Goal: Task Accomplishment & Management: Manage account settings

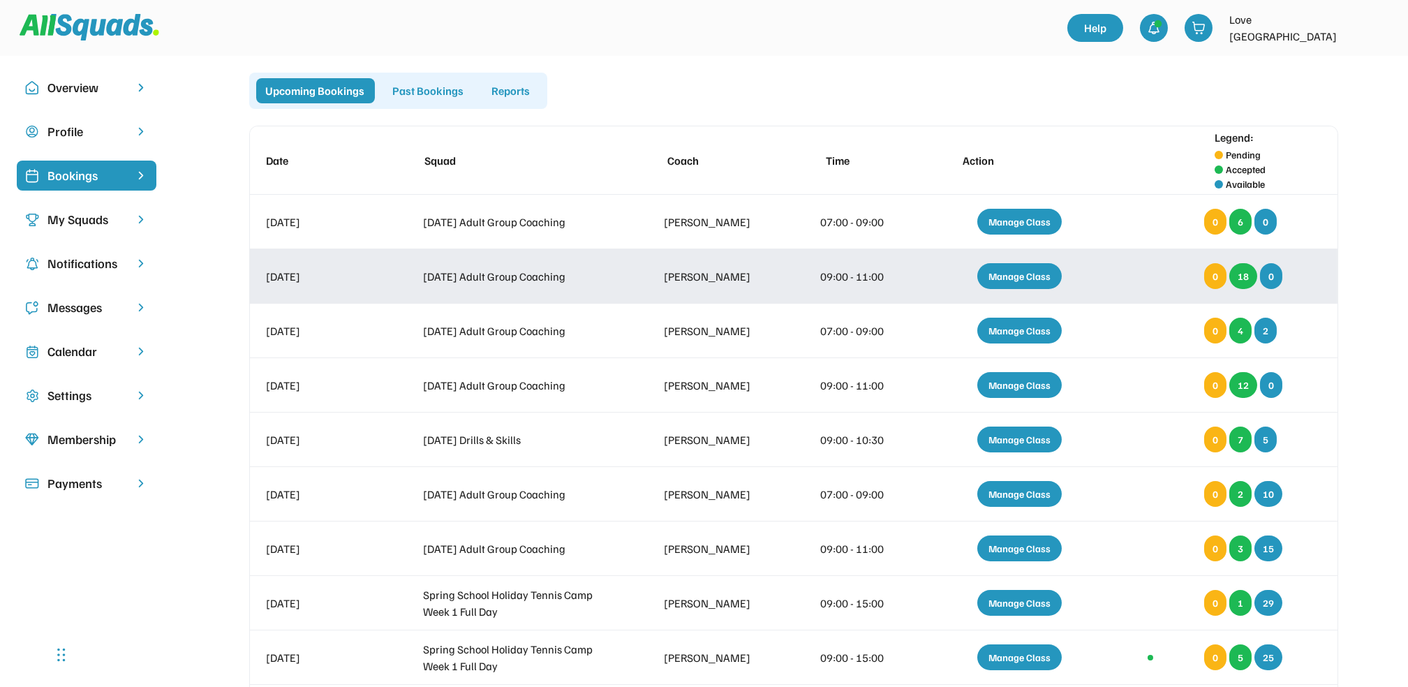
click at [1010, 271] on div "Manage Class" at bounding box center [1019, 276] width 84 height 26
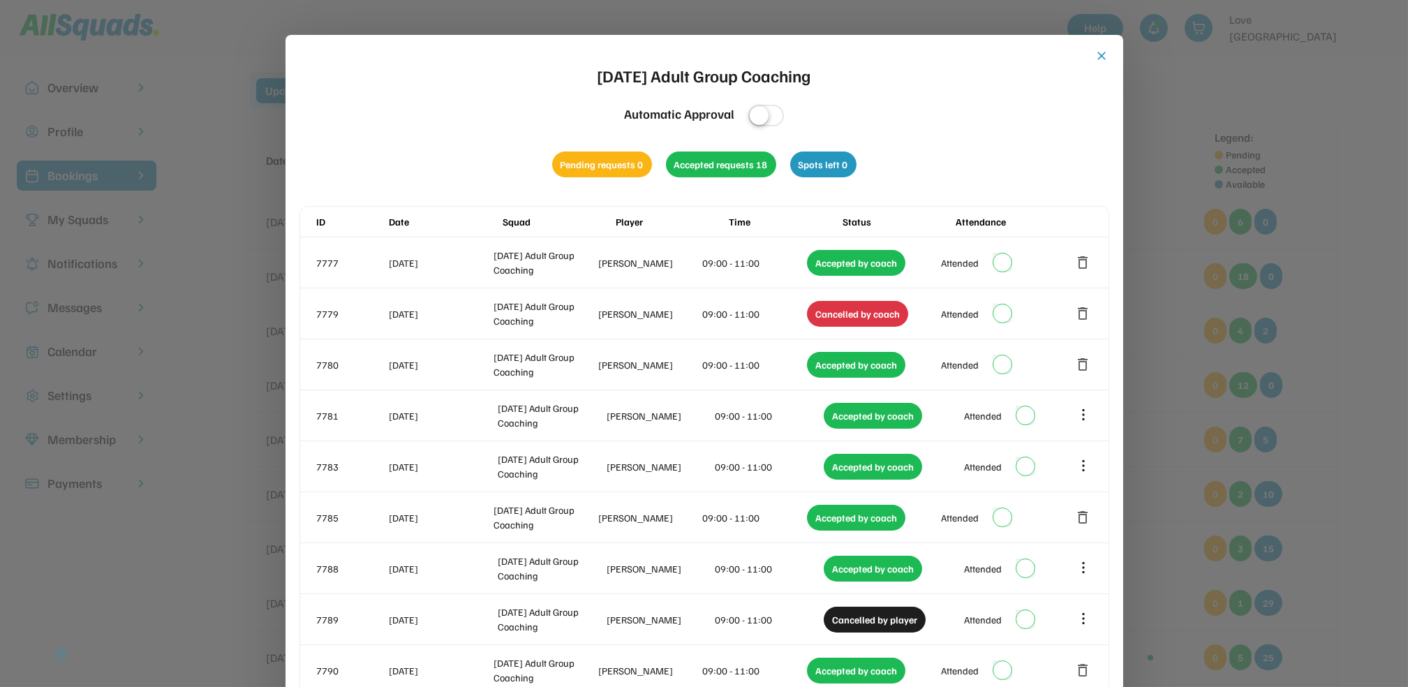
click at [1100, 50] on button "close" at bounding box center [1102, 56] width 14 height 14
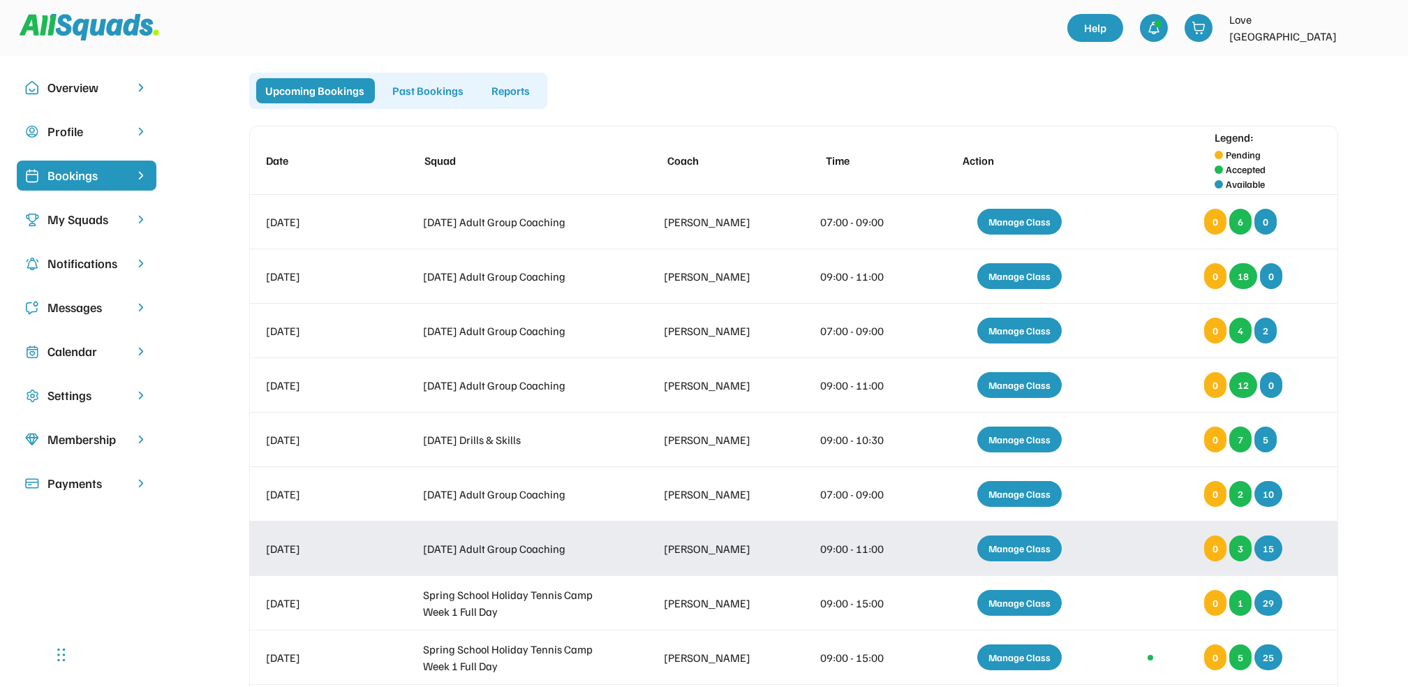
click at [1025, 548] on div "Manage Class" at bounding box center [1019, 548] width 84 height 26
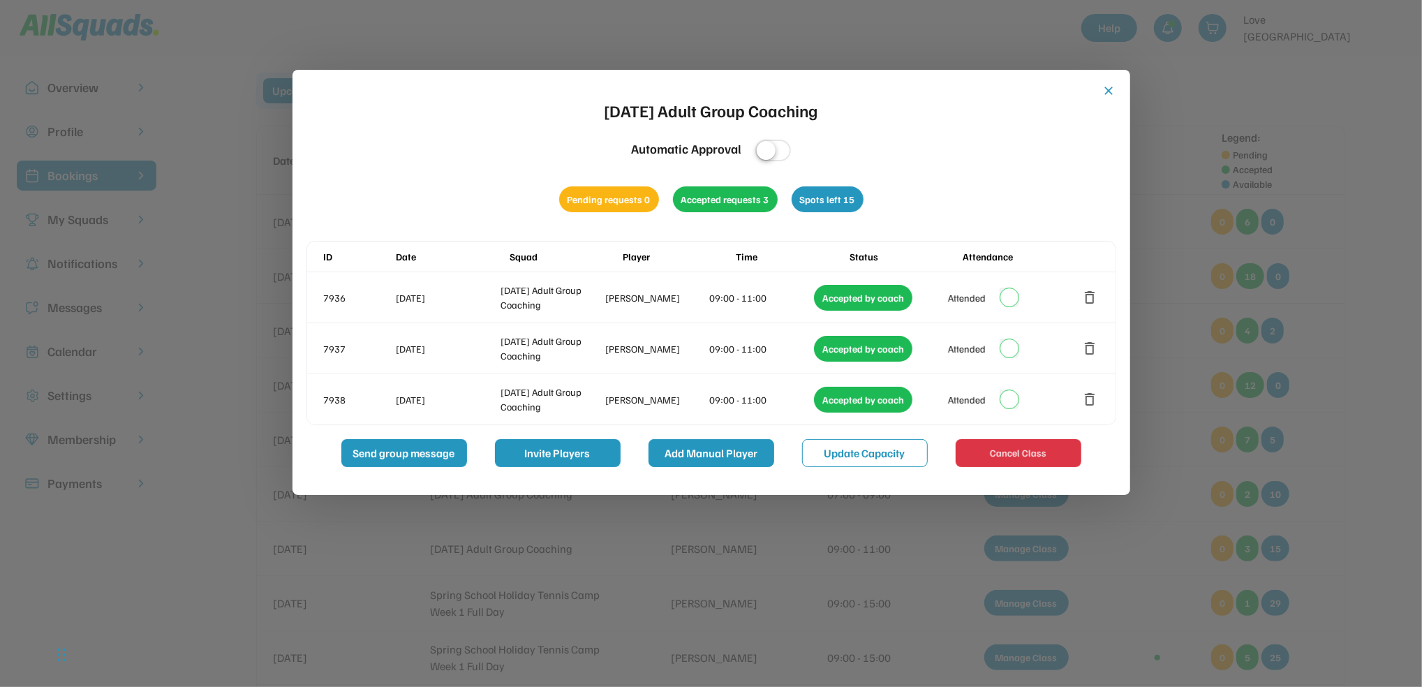
click at [716, 453] on button "Add Manual Player" at bounding box center [712, 453] width 126 height 28
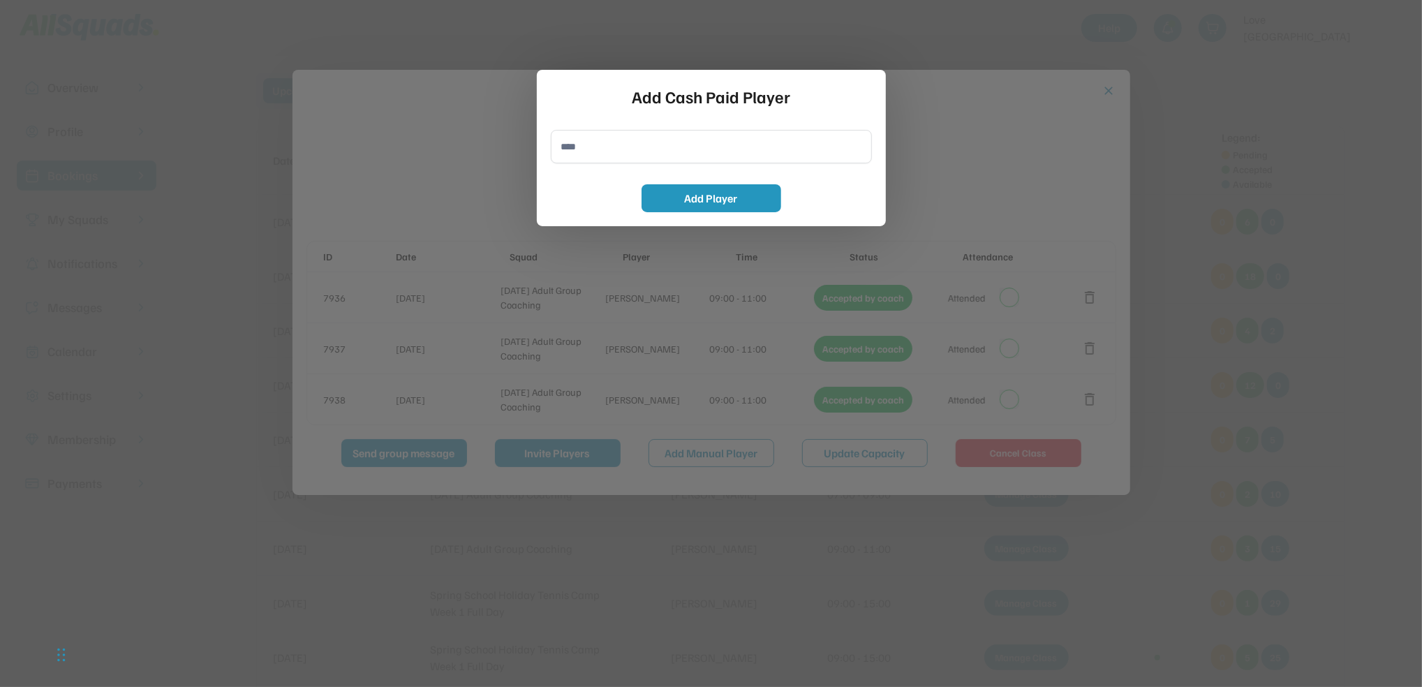
click at [568, 148] on input "input" at bounding box center [711, 147] width 321 height 34
type input "**********"
click at [748, 197] on button "Add Player" at bounding box center [712, 198] width 140 height 28
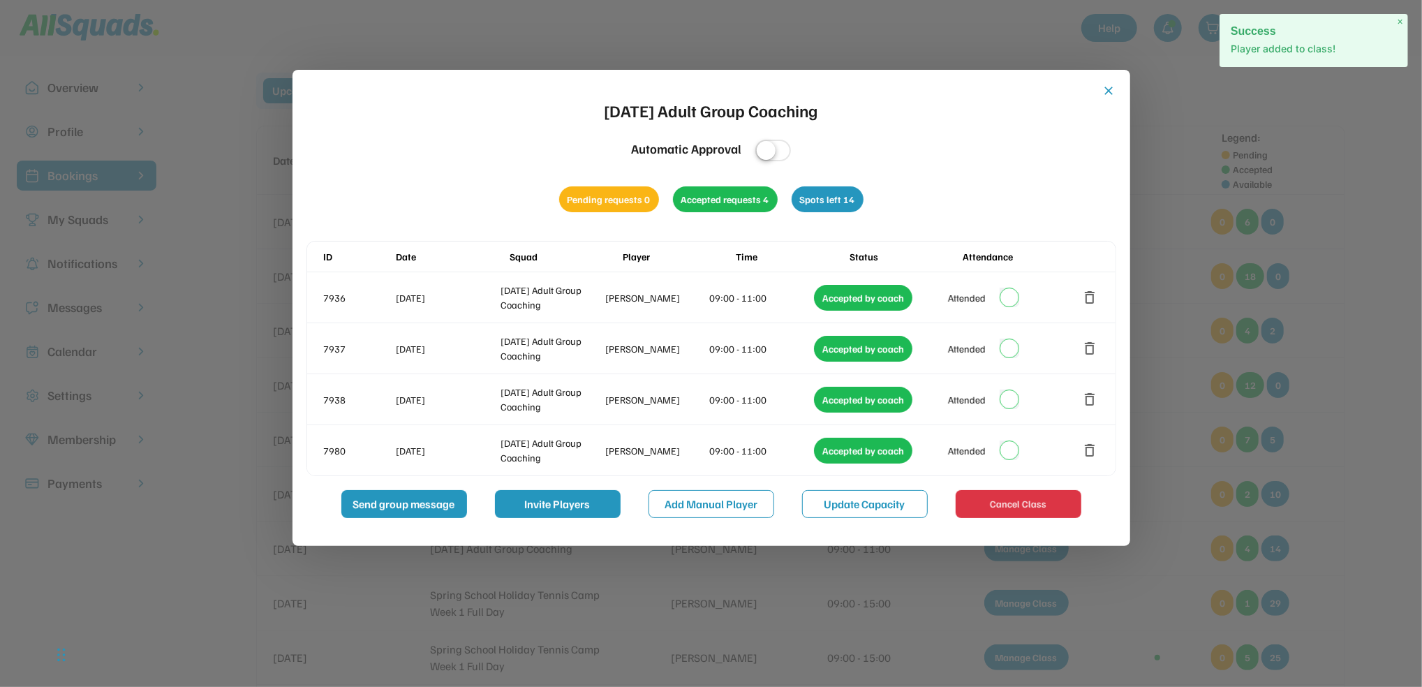
click at [1111, 88] on button "close" at bounding box center [1109, 91] width 14 height 14
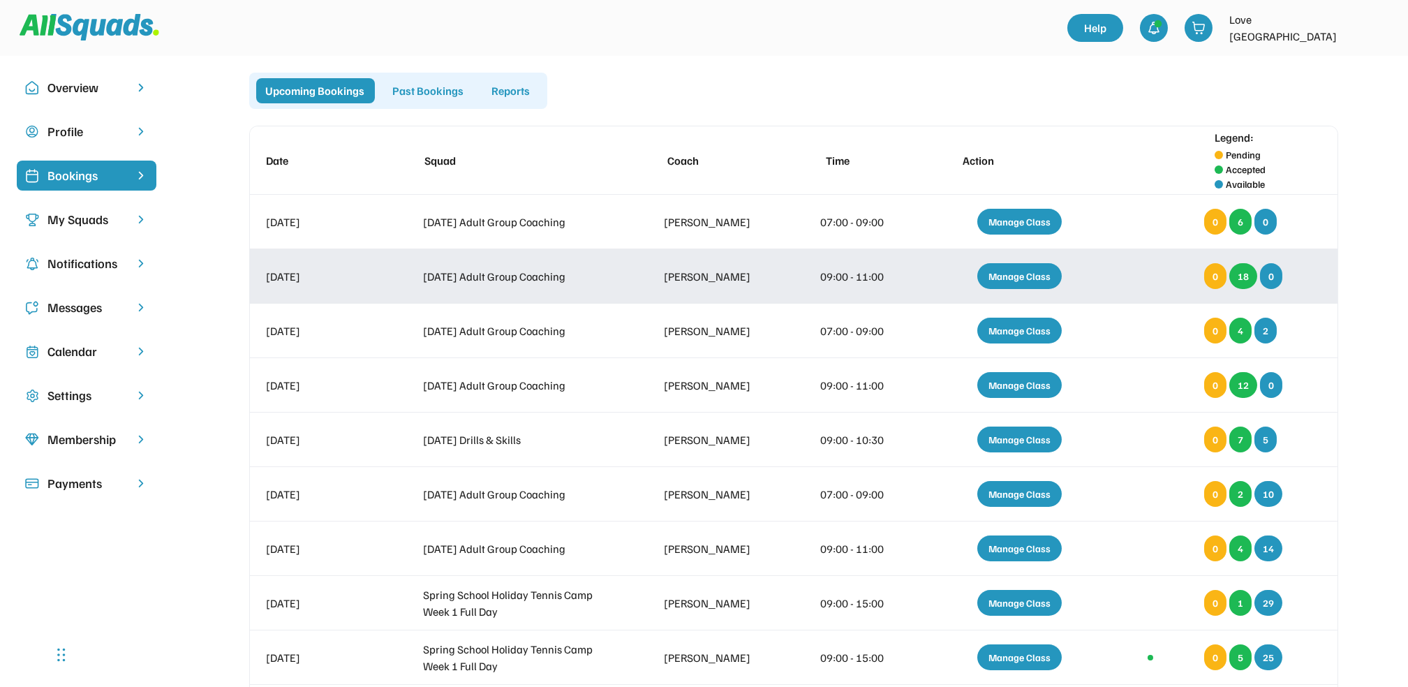
click at [1025, 269] on div "Manage Class" at bounding box center [1019, 276] width 84 height 26
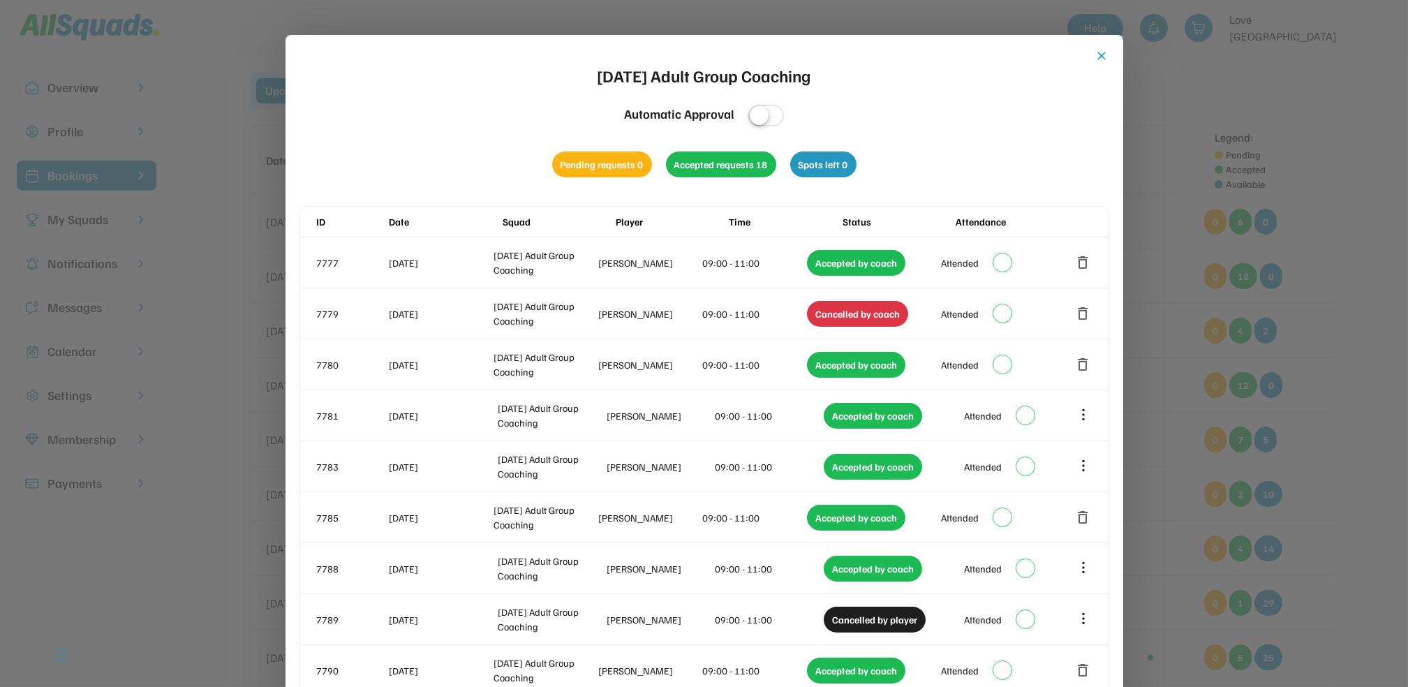
click at [1101, 51] on button "close" at bounding box center [1102, 56] width 14 height 14
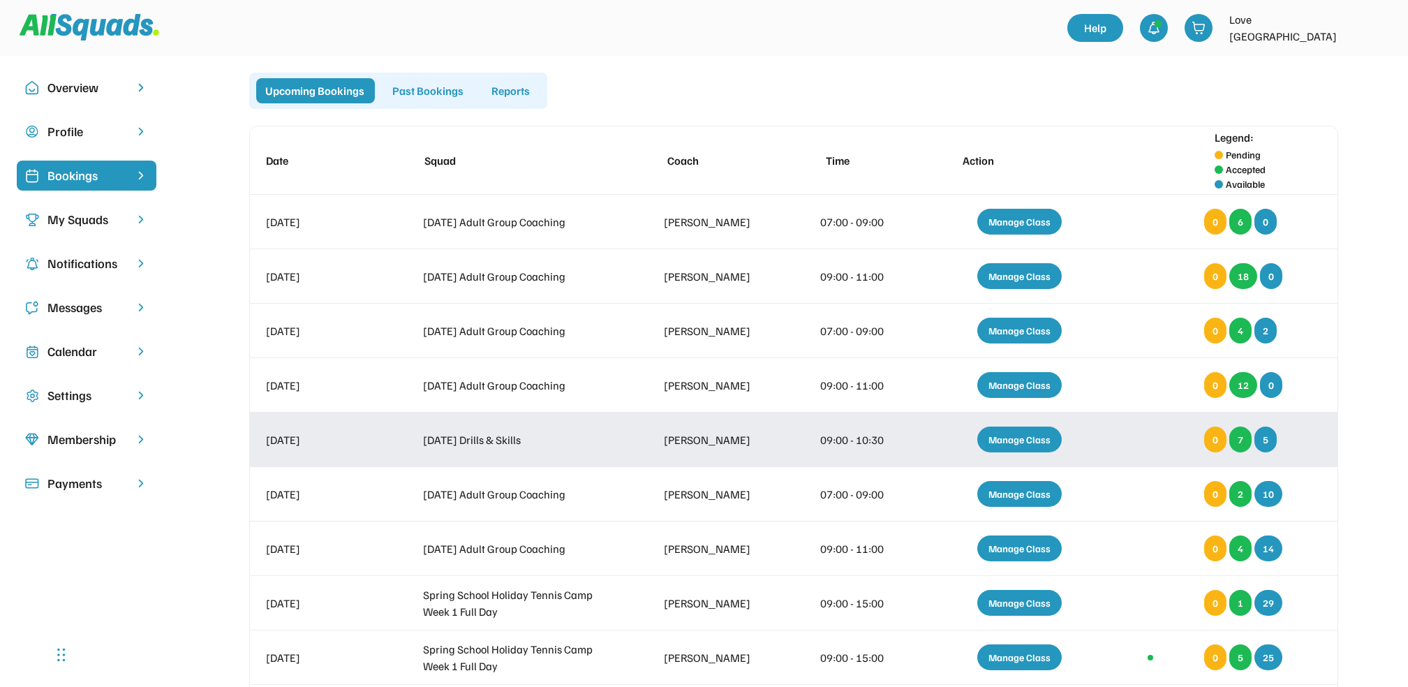
scroll to position [372, 0]
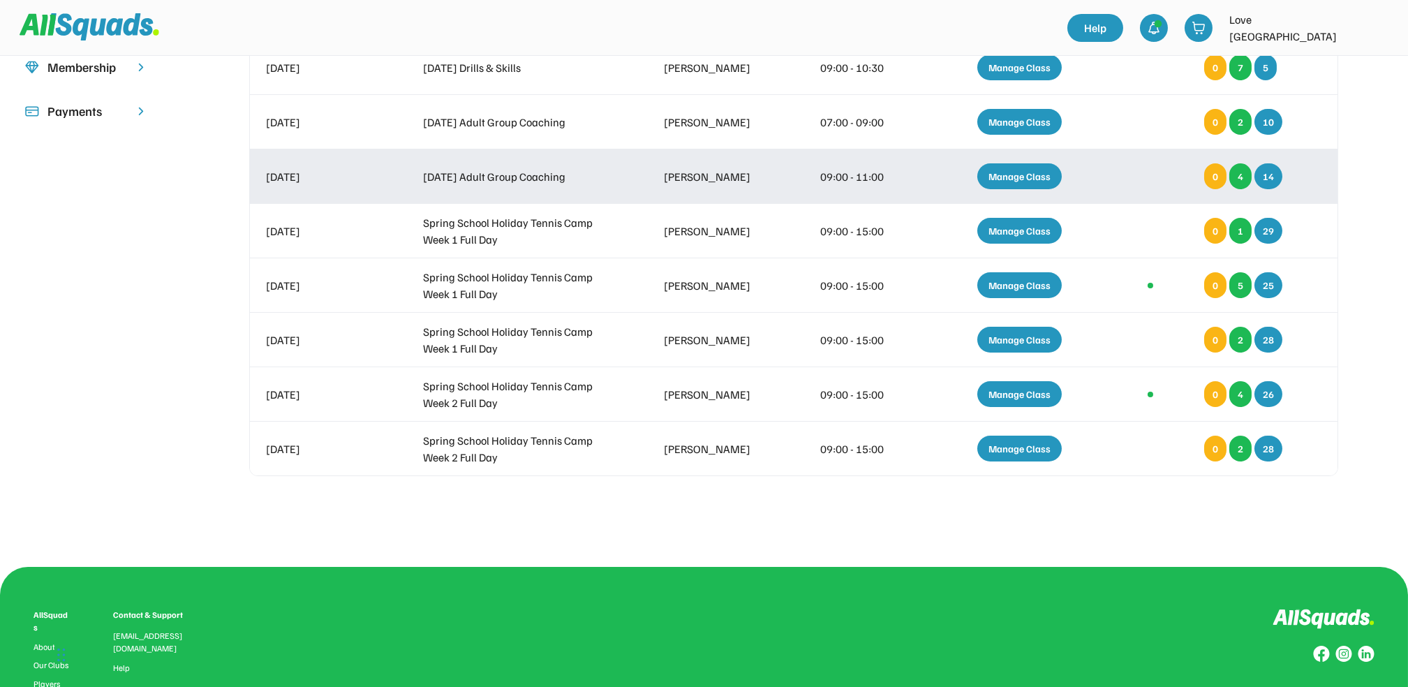
click at [1021, 172] on div "Manage Class" at bounding box center [1019, 176] width 84 height 26
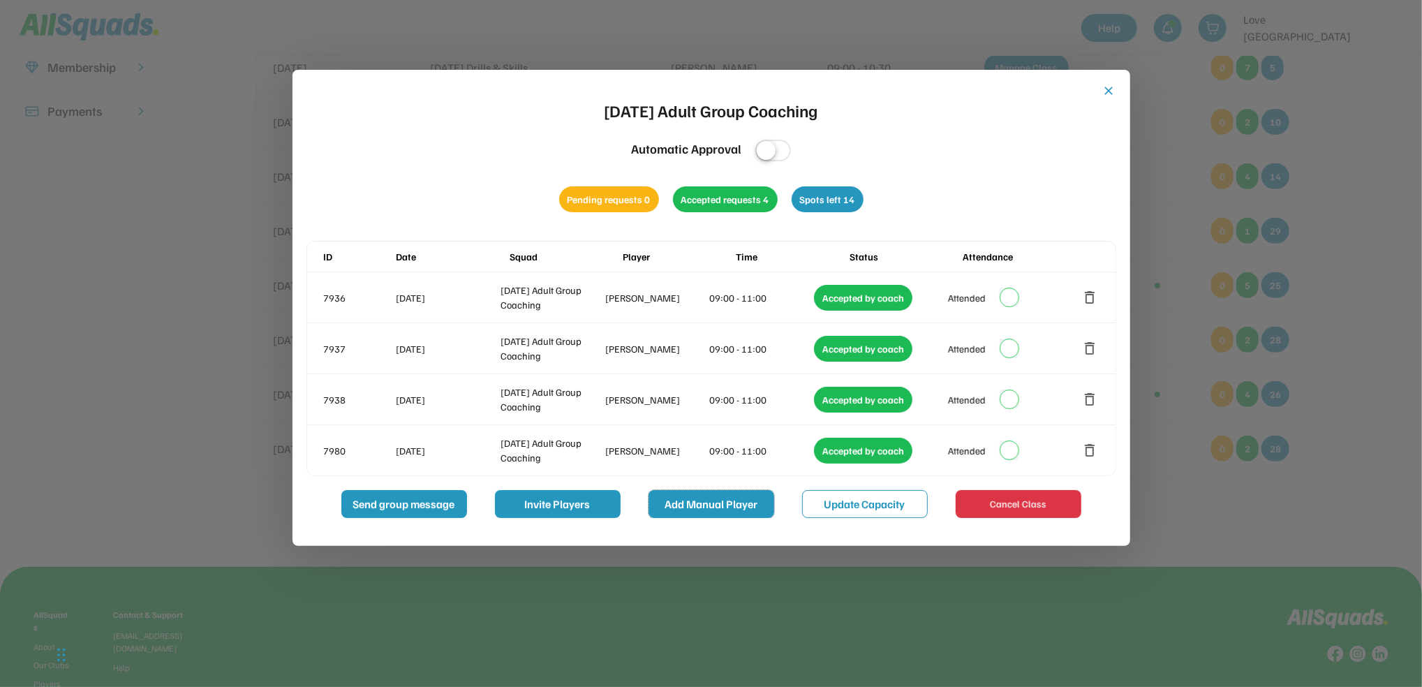
click at [718, 501] on button "Add Manual Player" at bounding box center [712, 504] width 126 height 28
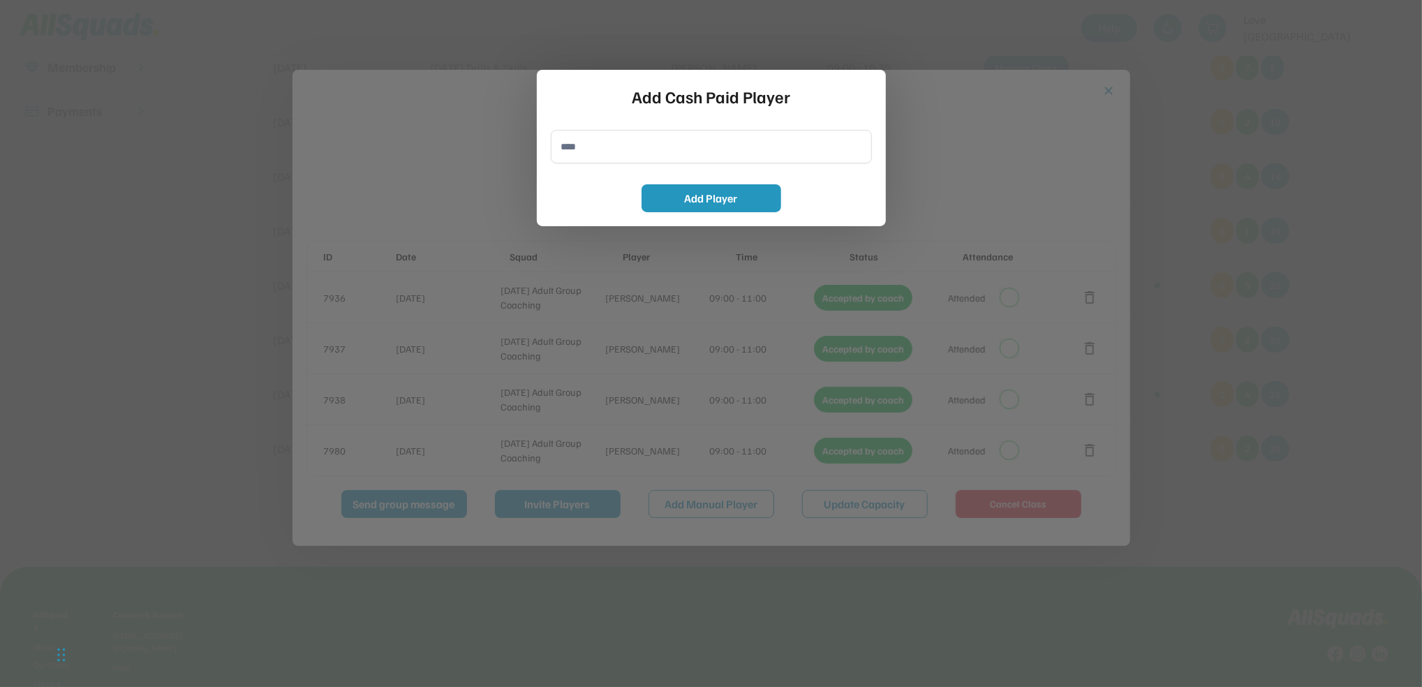
click at [570, 149] on input "input" at bounding box center [711, 147] width 321 height 34
type input "**********"
click at [693, 196] on button "Add Player" at bounding box center [712, 198] width 140 height 28
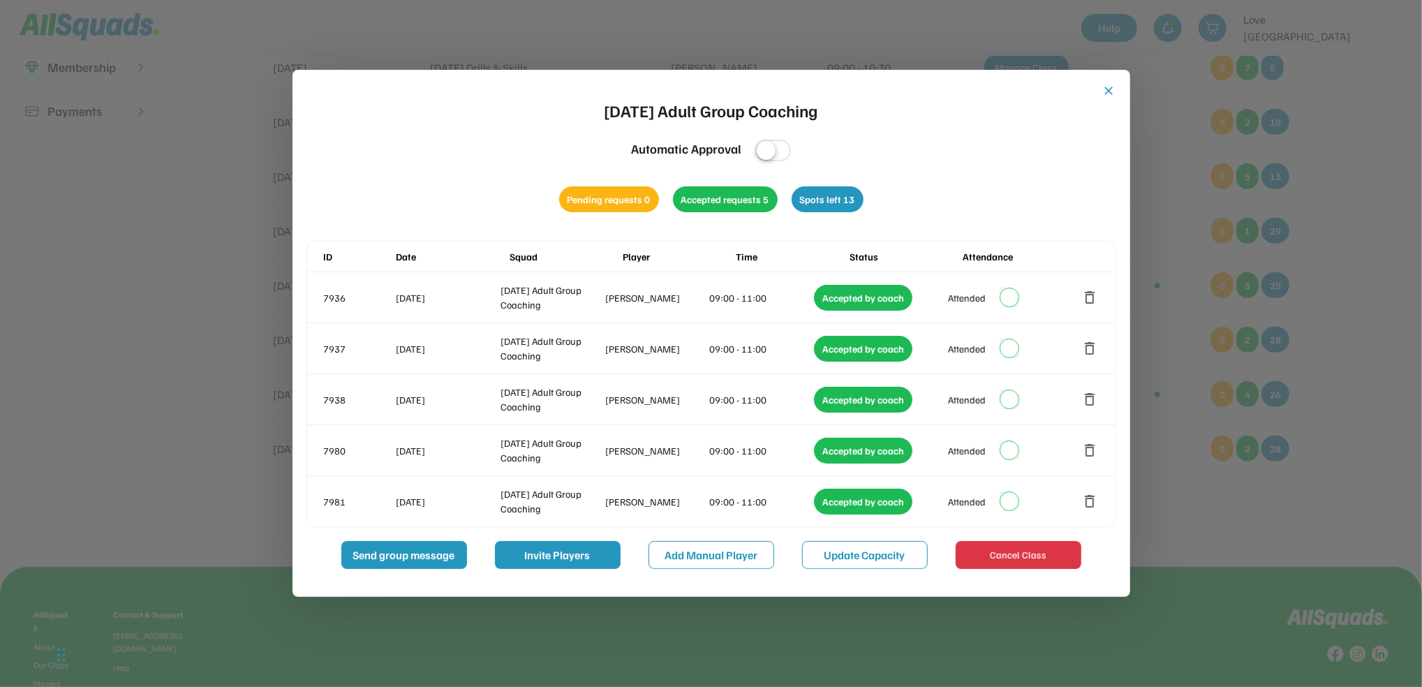
click at [1106, 88] on button "close" at bounding box center [1109, 91] width 14 height 14
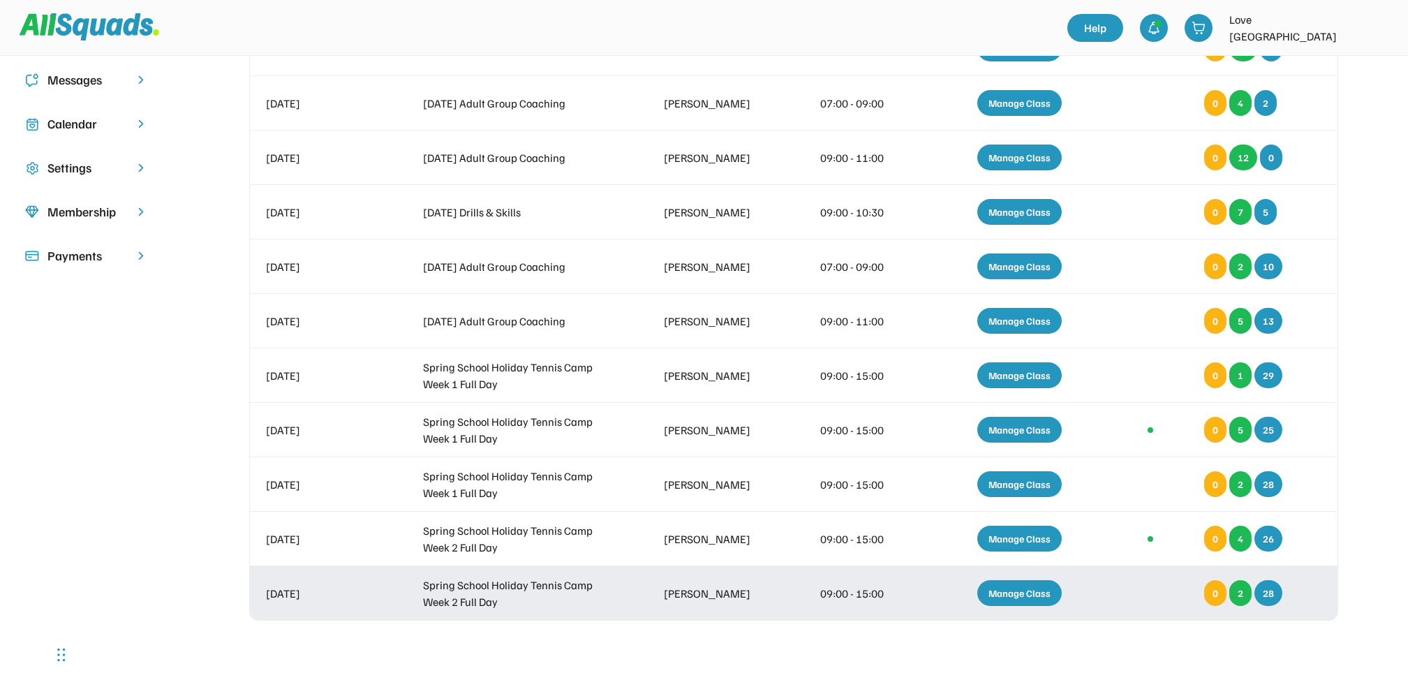
scroll to position [0, 0]
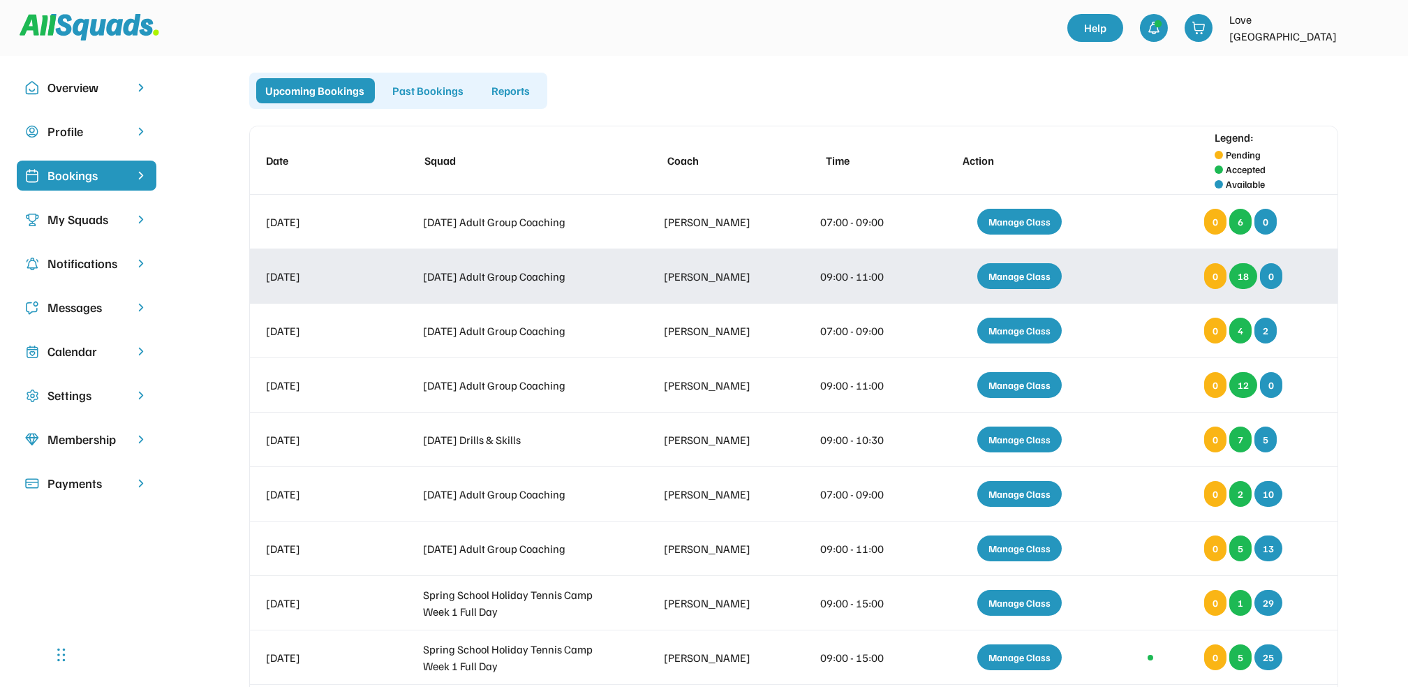
click at [1022, 269] on div "Manage Class" at bounding box center [1019, 276] width 84 height 26
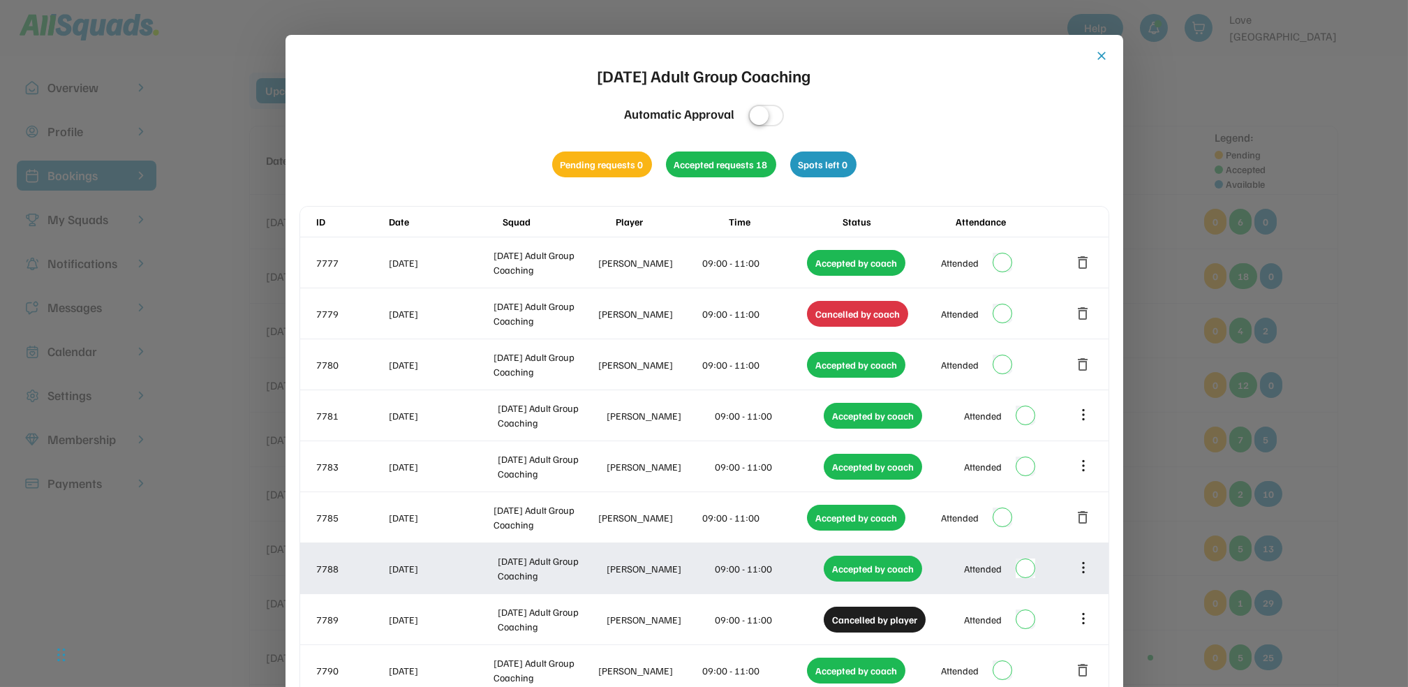
click at [1082, 561] on icon at bounding box center [1083, 567] width 15 height 15
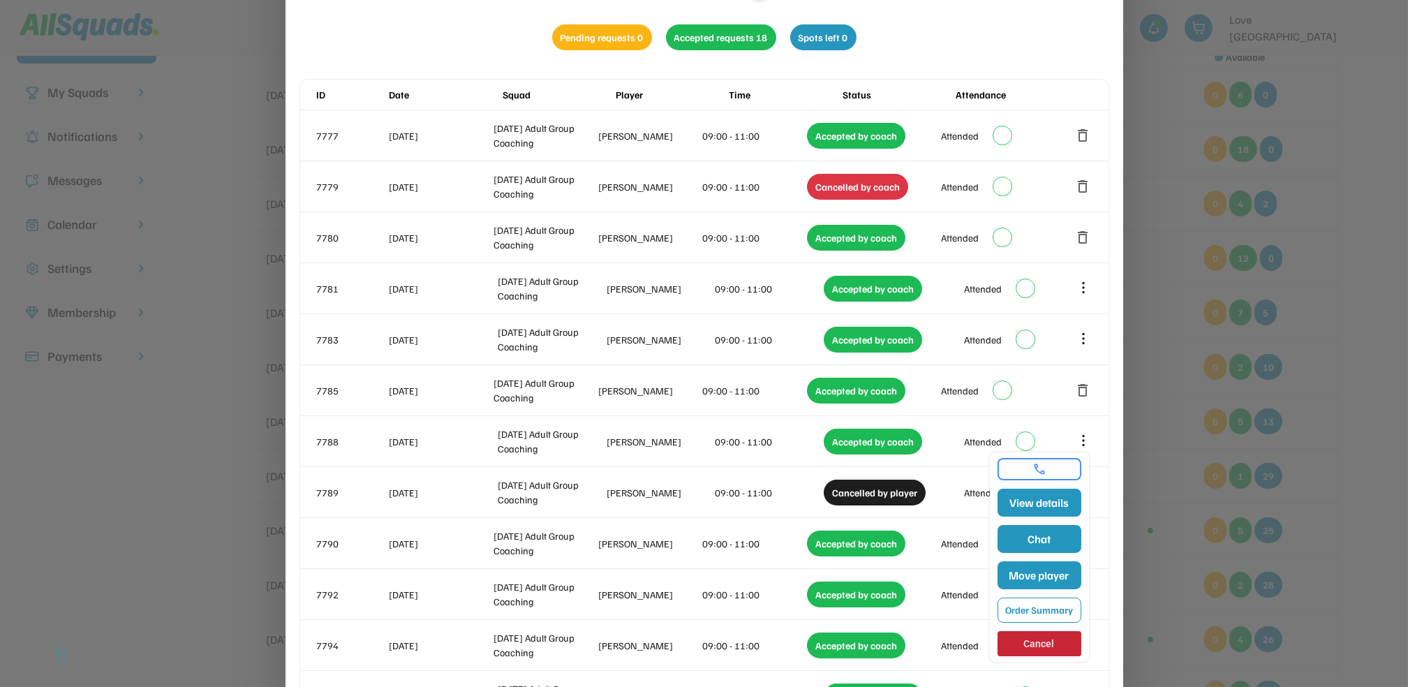
scroll to position [372, 0]
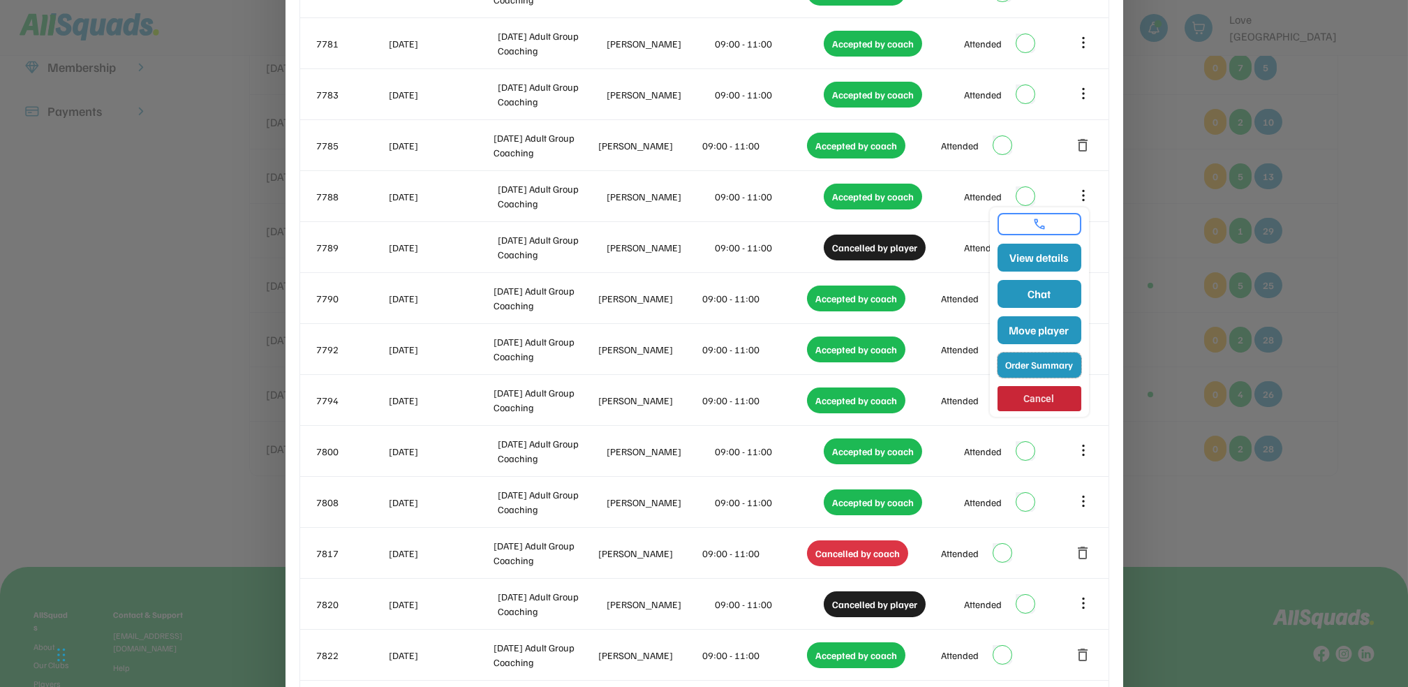
click at [1026, 356] on button "Order Summary" at bounding box center [1040, 365] width 84 height 25
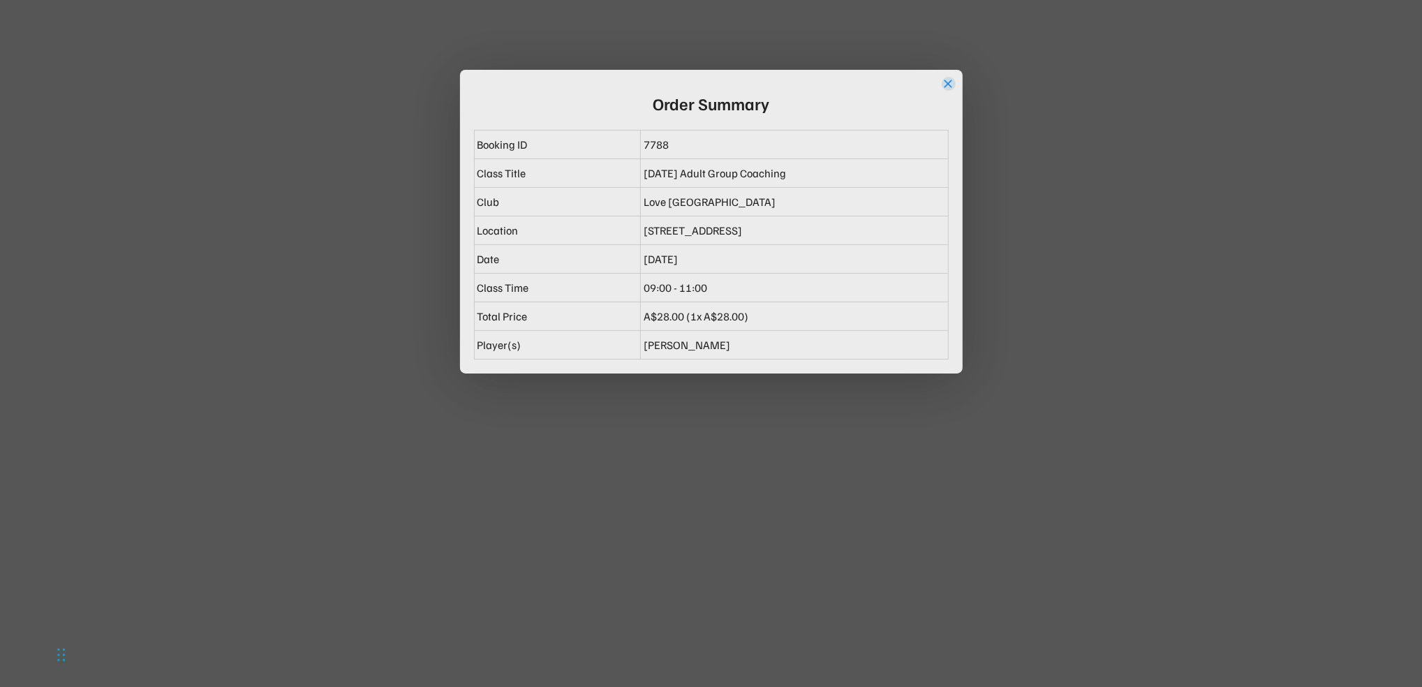
click at [951, 88] on button "close" at bounding box center [949, 84] width 14 height 14
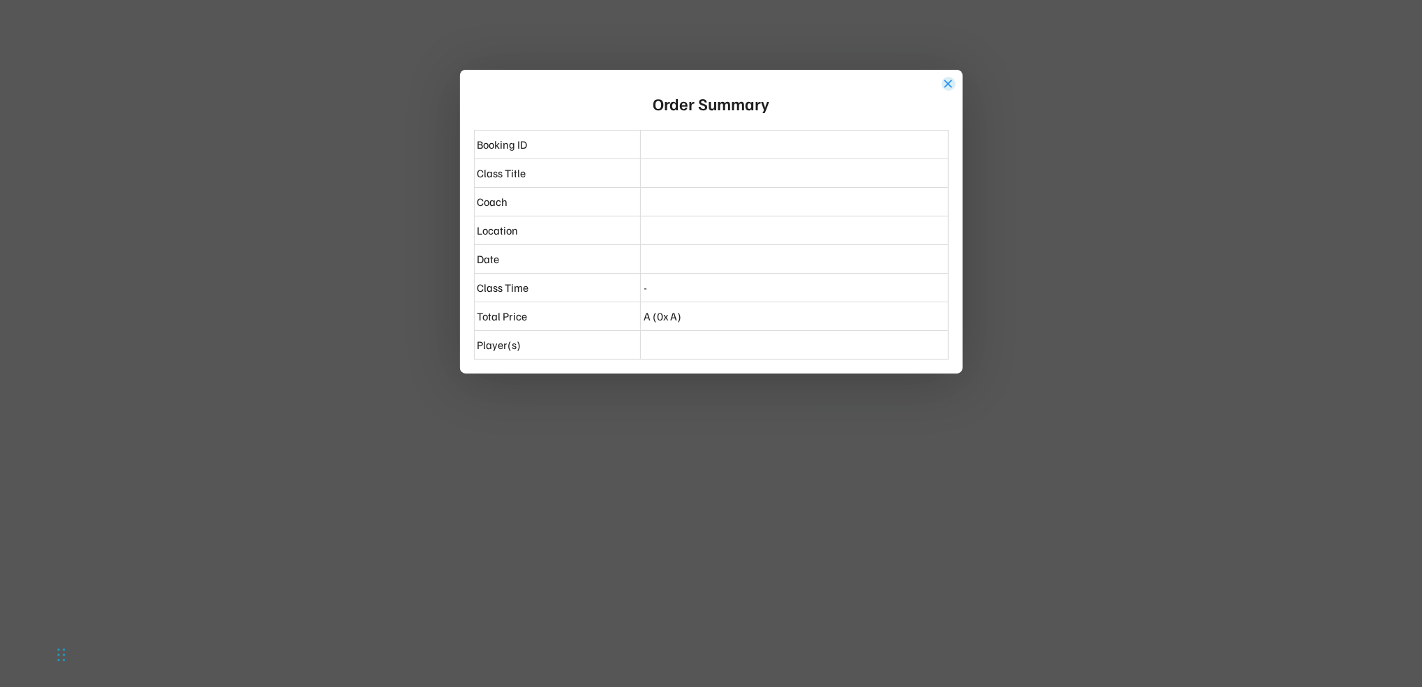
click at [946, 78] on button "close" at bounding box center [949, 84] width 14 height 14
click at [949, 77] on button "close" at bounding box center [949, 84] width 14 height 14
click at [948, 73] on div "close Order Summary Booking ID Class Title Coach Location Date Class Time - Tot…" at bounding box center [711, 222] width 503 height 304
click at [948, 82] on button "close" at bounding box center [949, 84] width 14 height 14
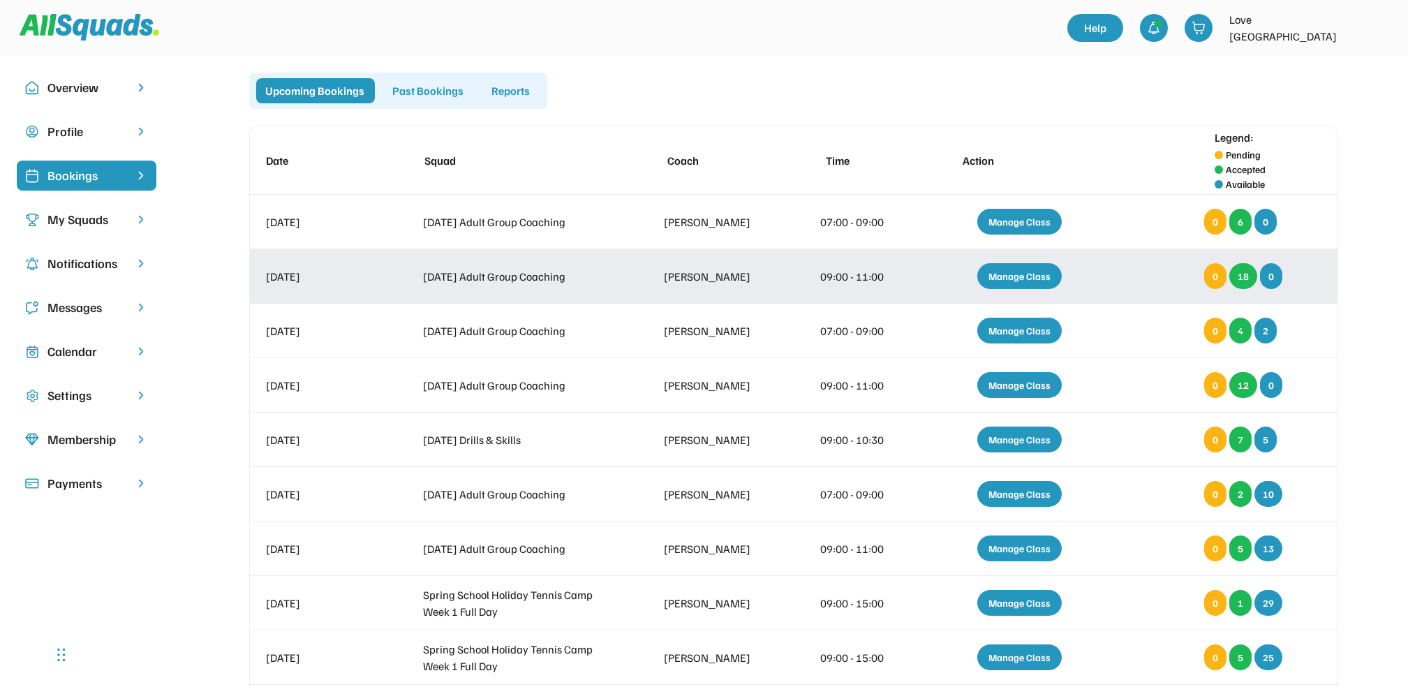
click at [1023, 269] on div "Manage Class" at bounding box center [1019, 276] width 84 height 26
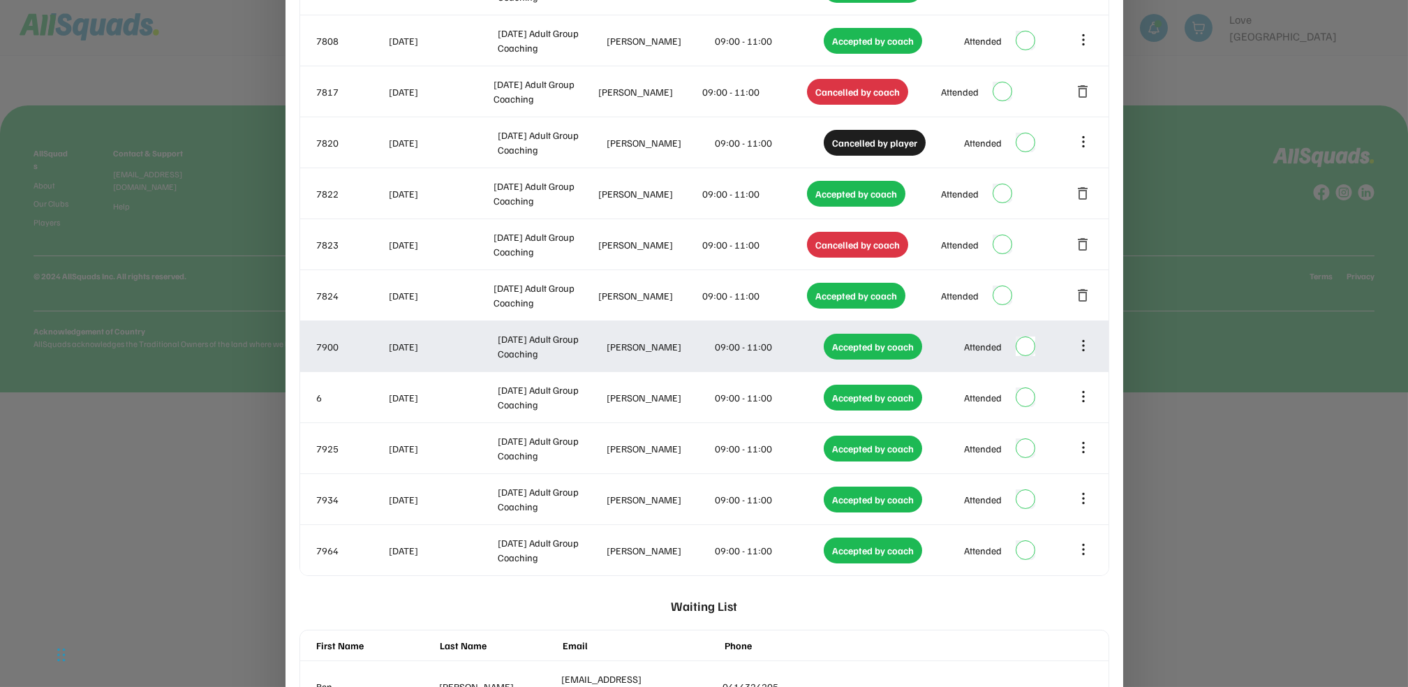
scroll to position [838, 0]
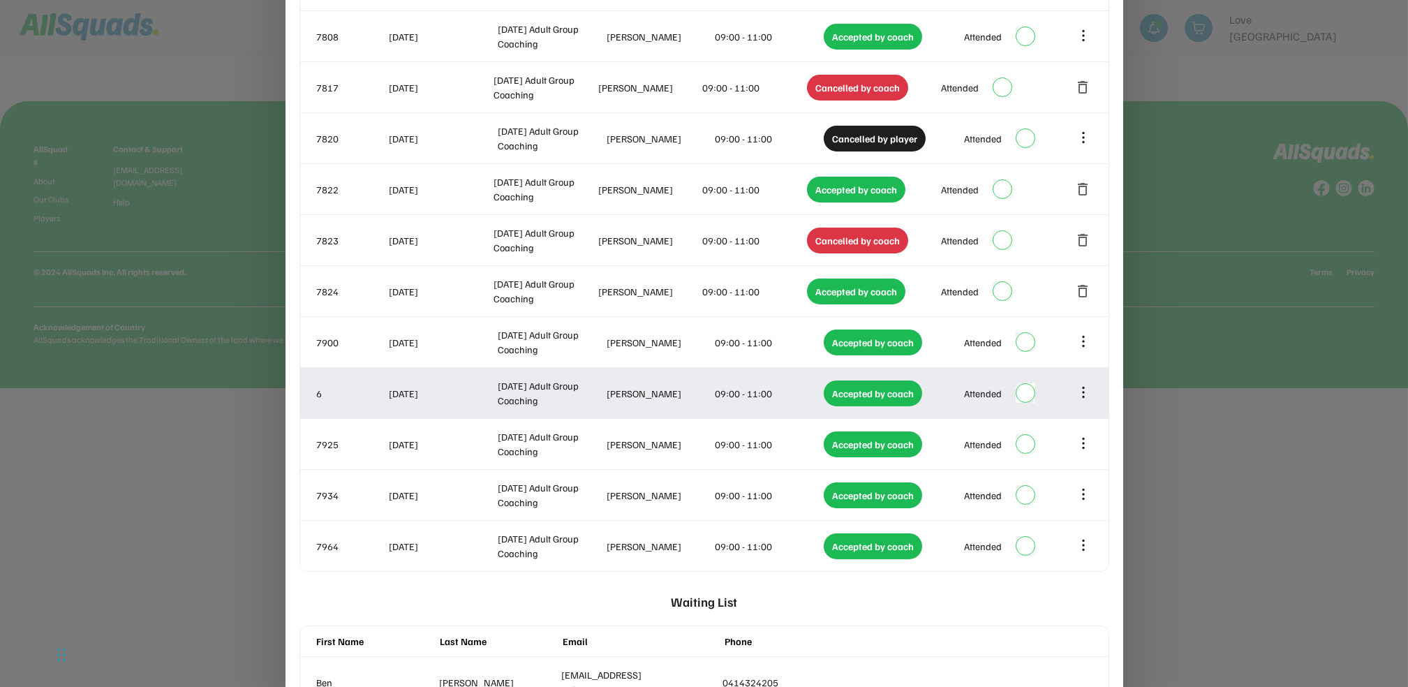
click at [1022, 383] on div "Attended" at bounding box center [1000, 393] width 134 height 28
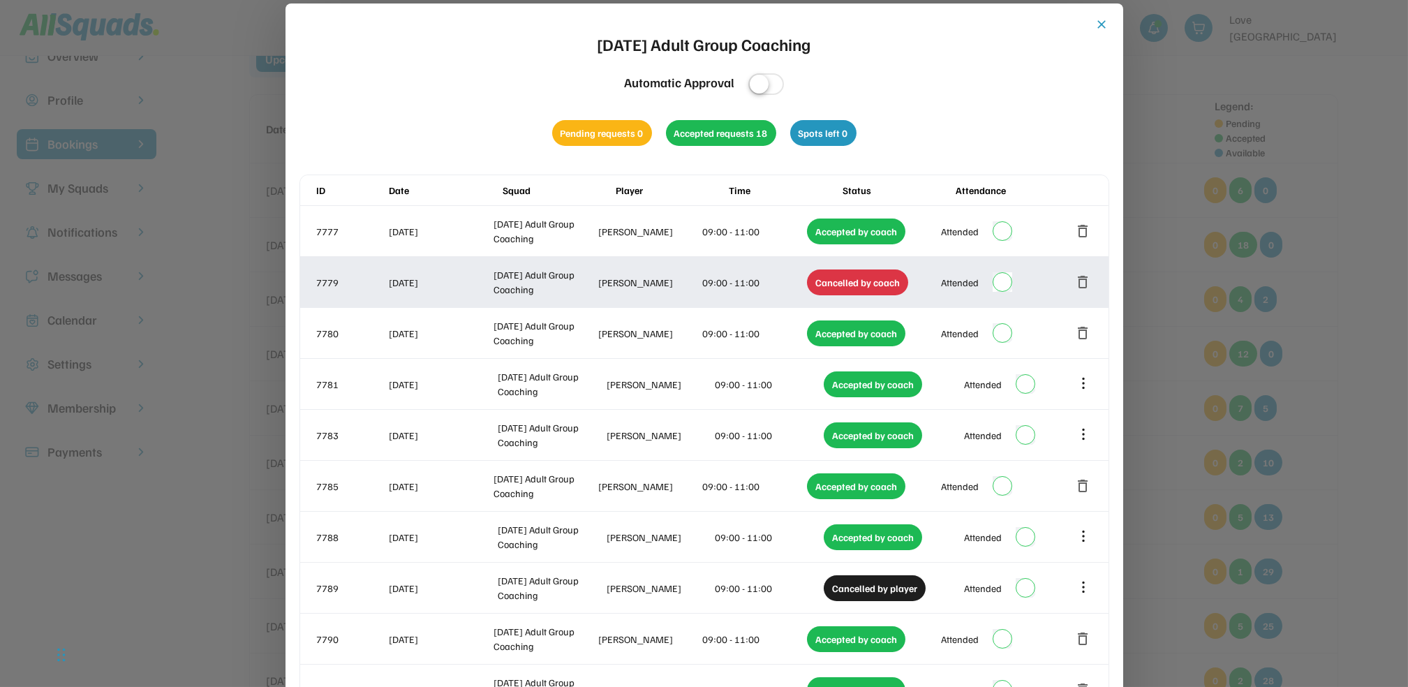
scroll to position [0, 0]
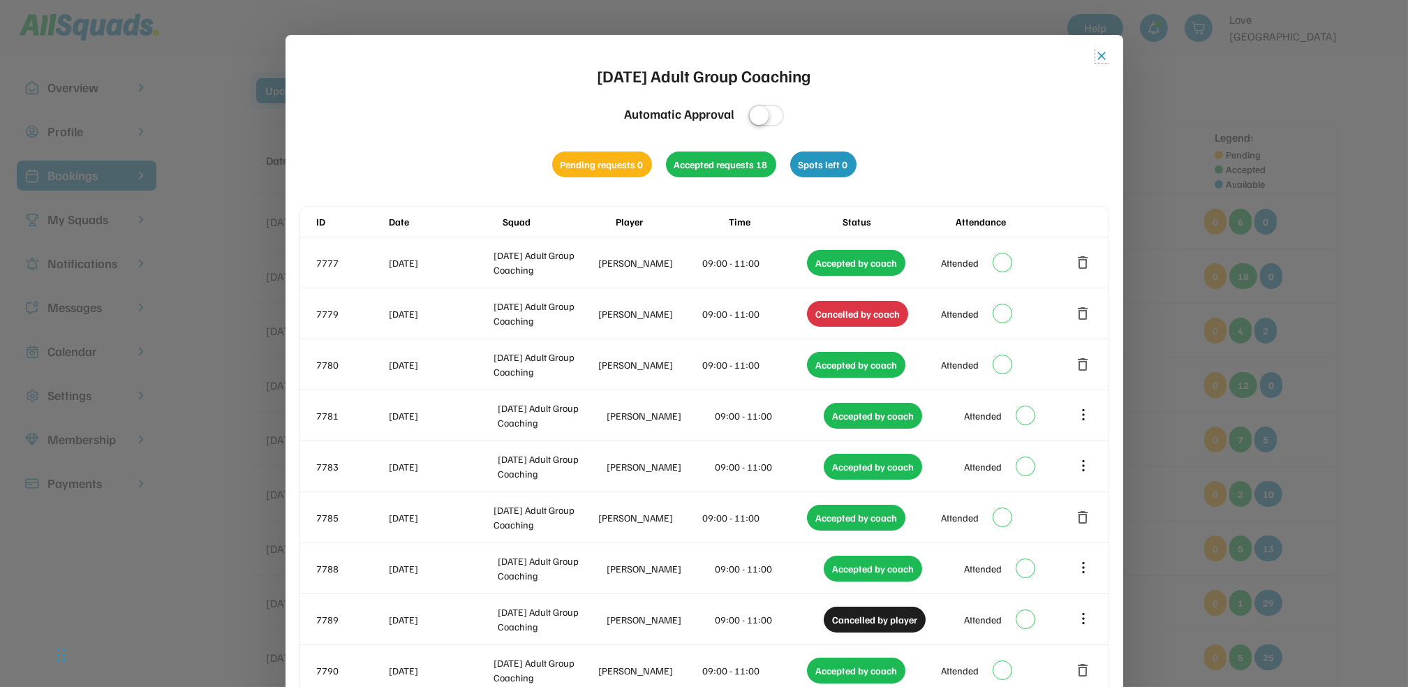
click at [1098, 54] on button "close" at bounding box center [1102, 56] width 14 height 14
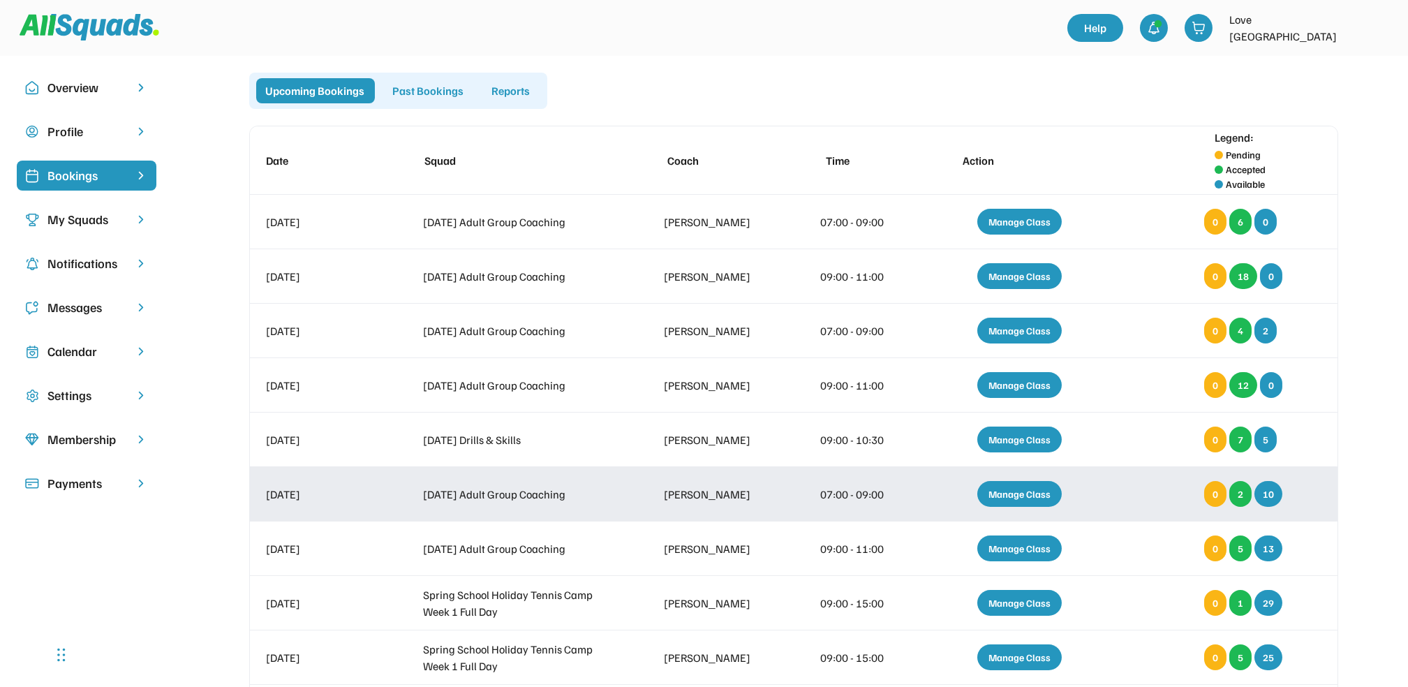
click at [1021, 484] on div "Manage Class" at bounding box center [1019, 494] width 84 height 26
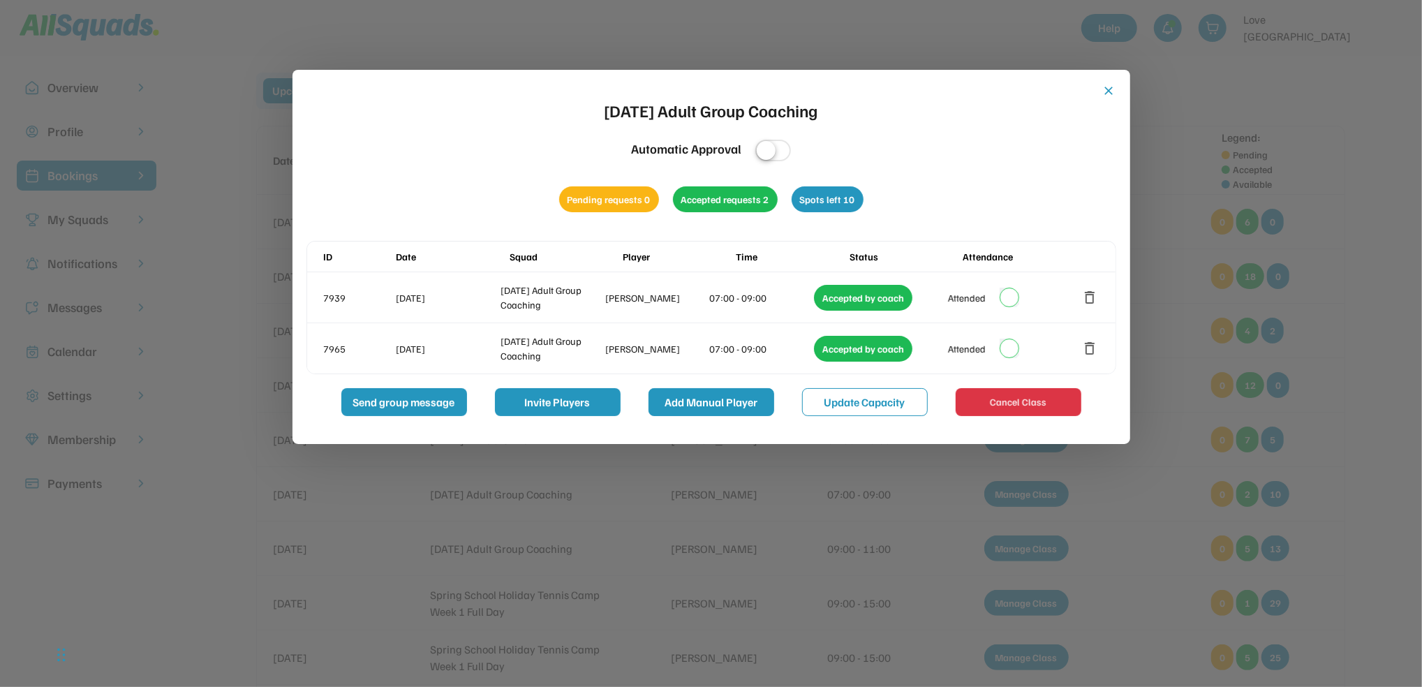
click at [709, 400] on button "Add Manual Player" at bounding box center [712, 402] width 126 height 28
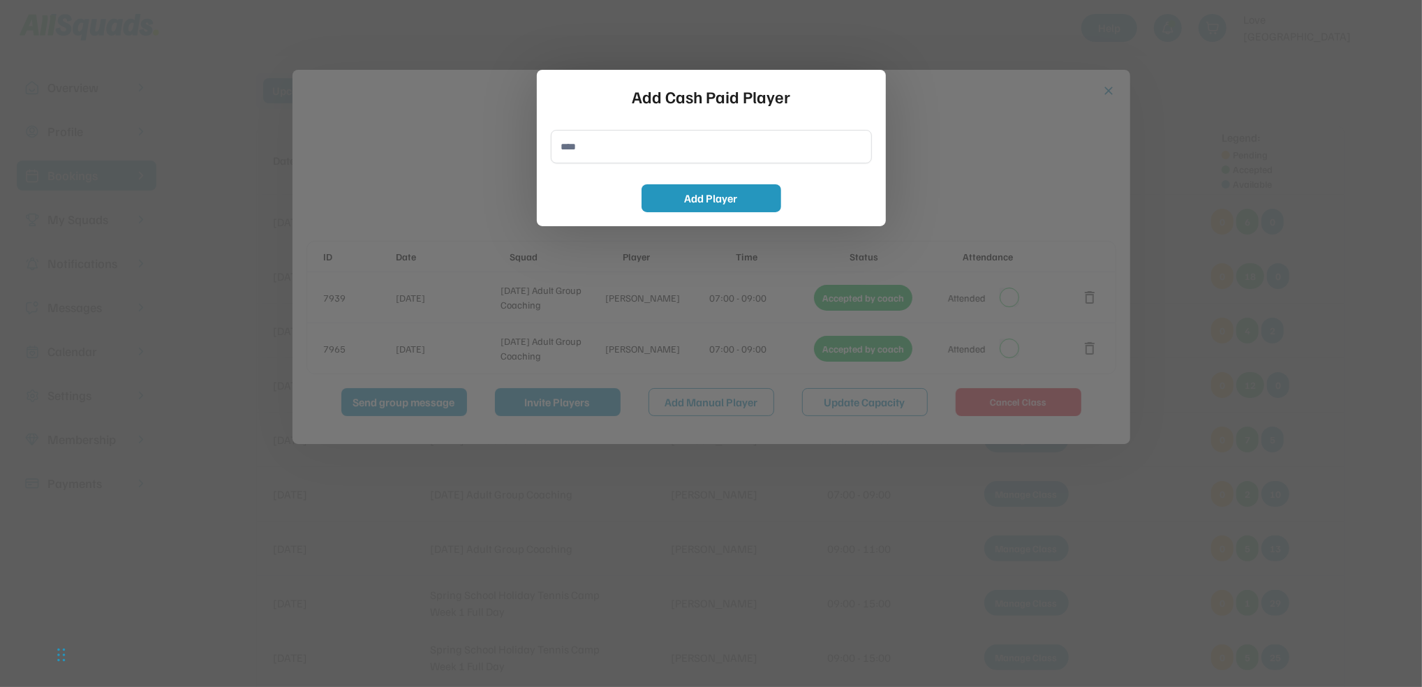
click at [583, 149] on input "input" at bounding box center [711, 147] width 321 height 34
type input "**********"
click at [733, 188] on button "Add Player" at bounding box center [712, 198] width 140 height 28
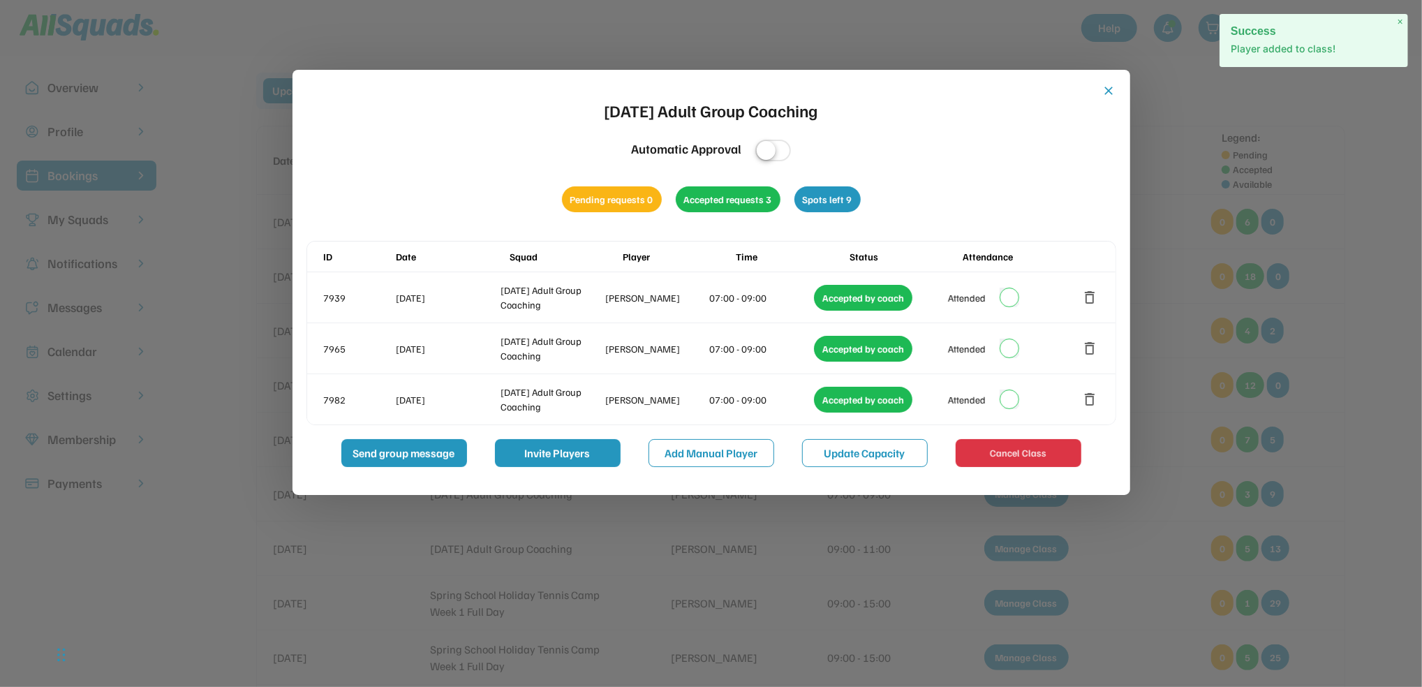
click at [1111, 89] on button "close" at bounding box center [1109, 91] width 14 height 14
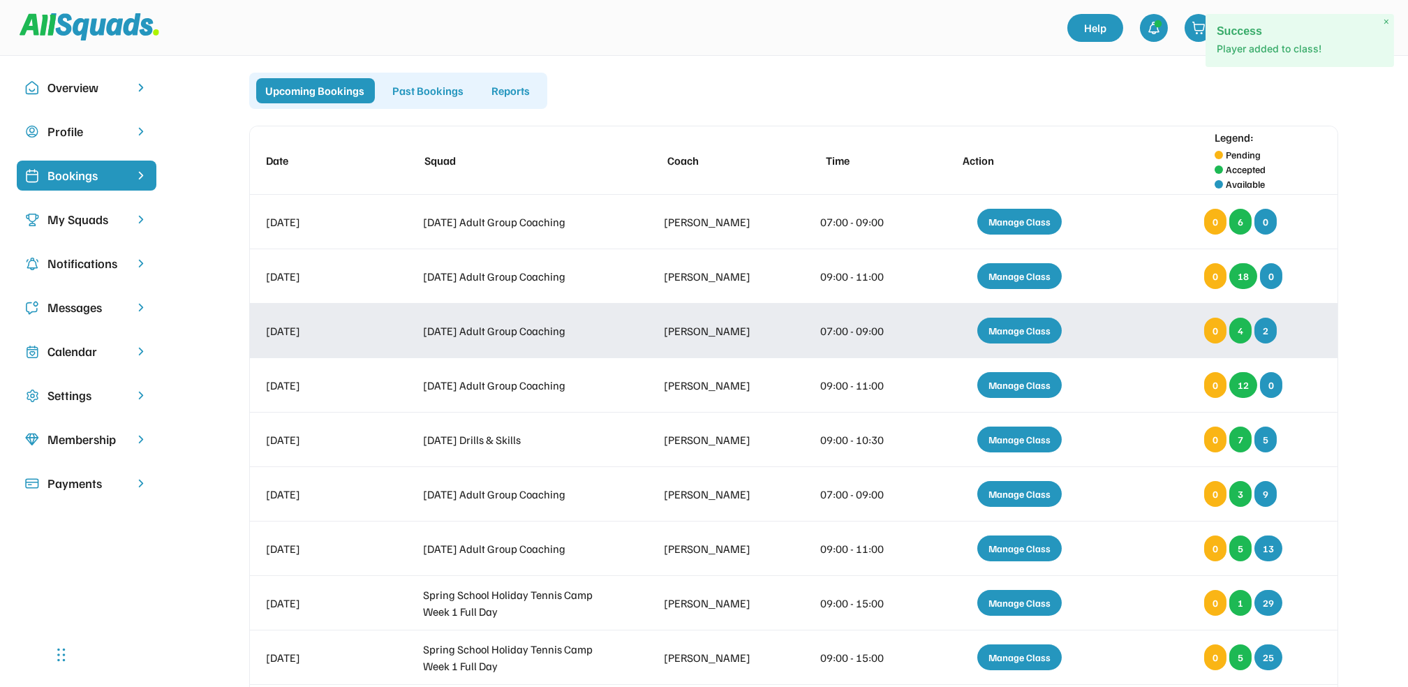
scroll to position [279, 0]
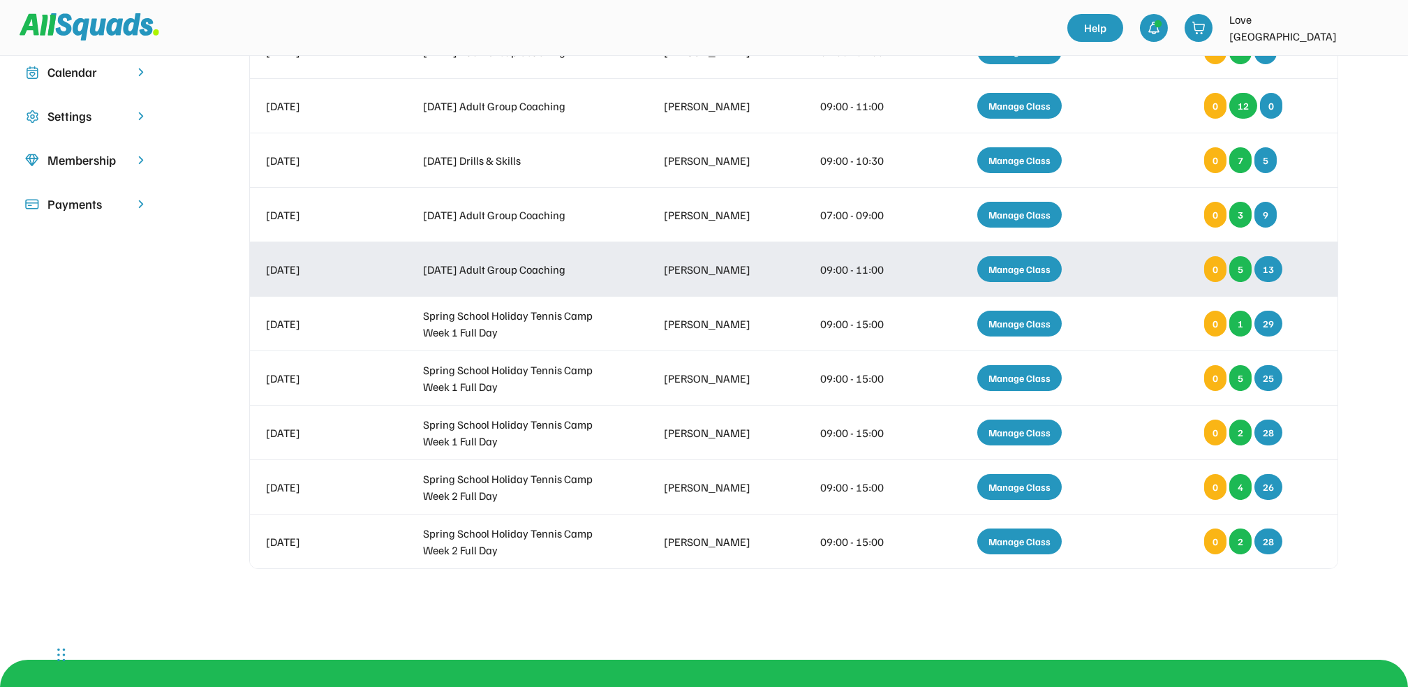
click at [1017, 267] on div "Manage Class" at bounding box center [1019, 269] width 84 height 26
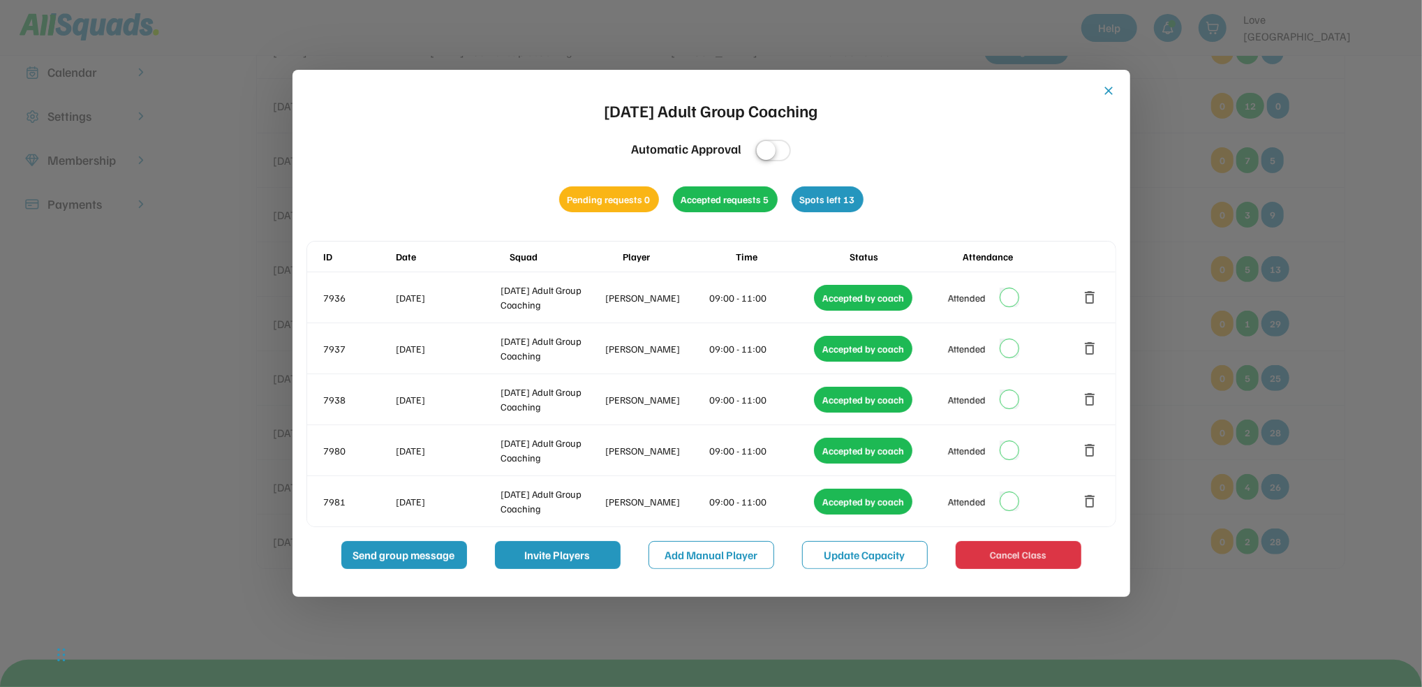
click at [1106, 84] on button "close" at bounding box center [1109, 91] width 14 height 14
